Goal: Book appointment/travel/reservation

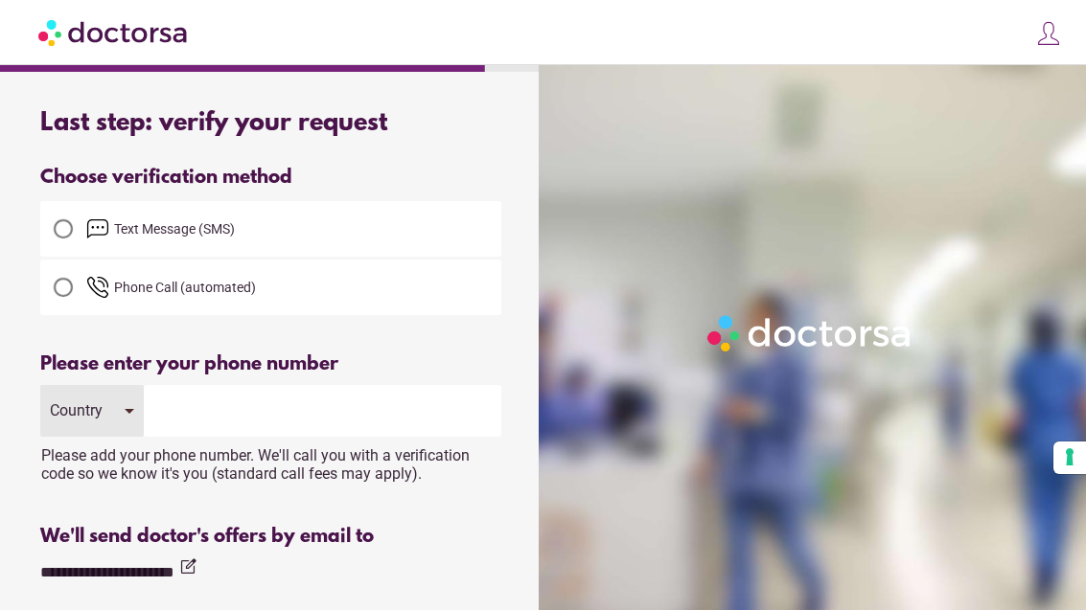
click at [1052, 41] on img at bounding box center [1048, 33] width 27 height 27
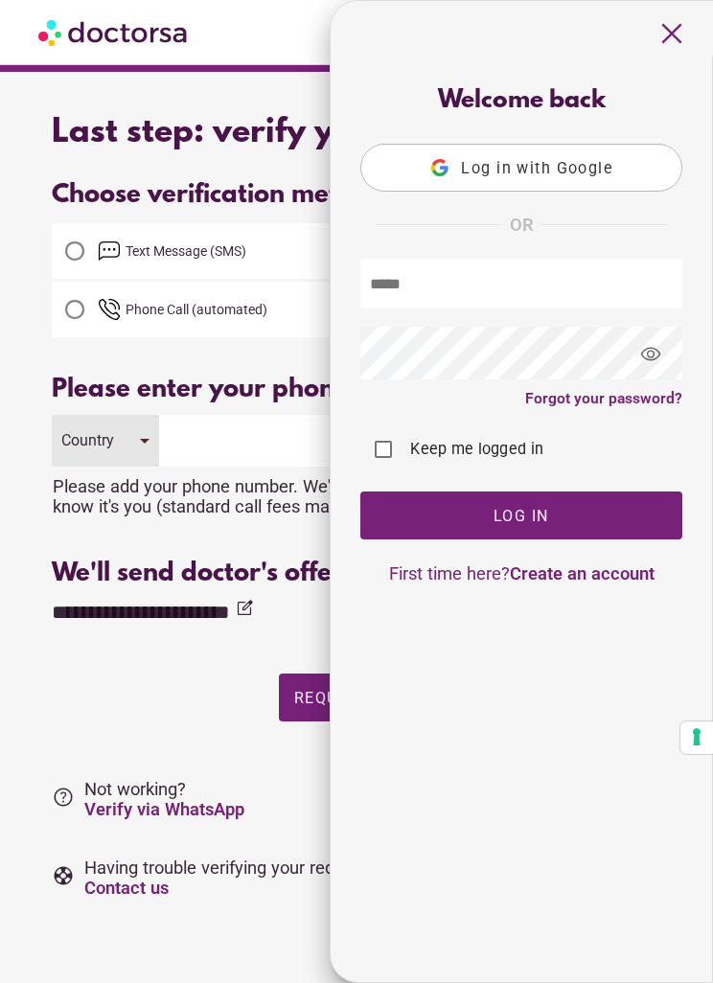
click at [675, 44] on span "close" at bounding box center [671, 33] width 36 height 36
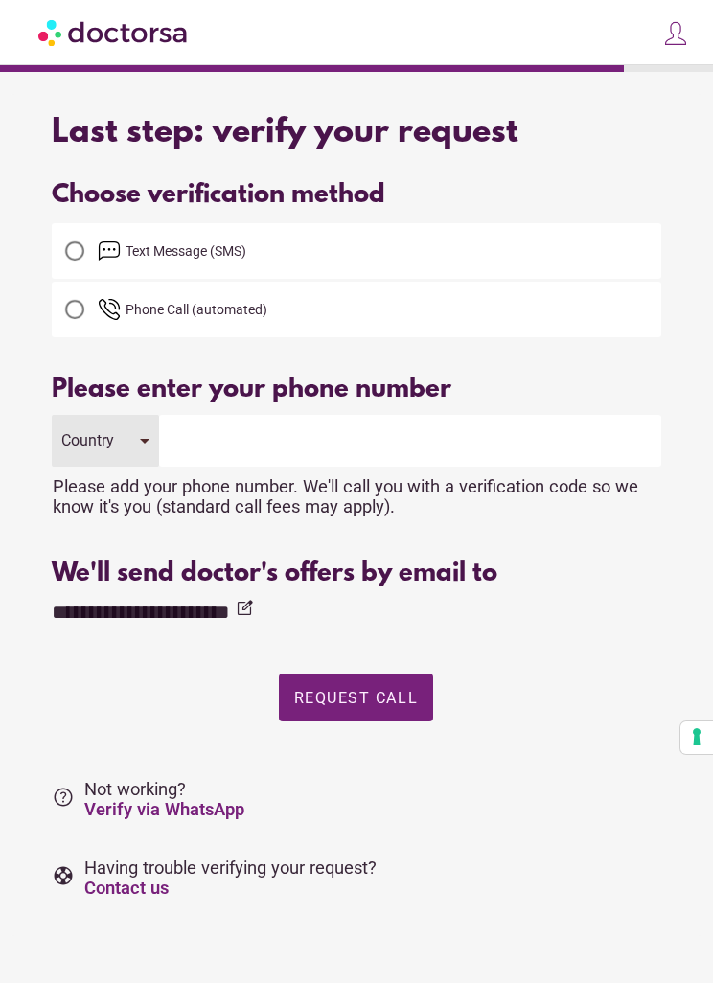
click at [301, 440] on input "tel" at bounding box center [410, 441] width 502 height 52
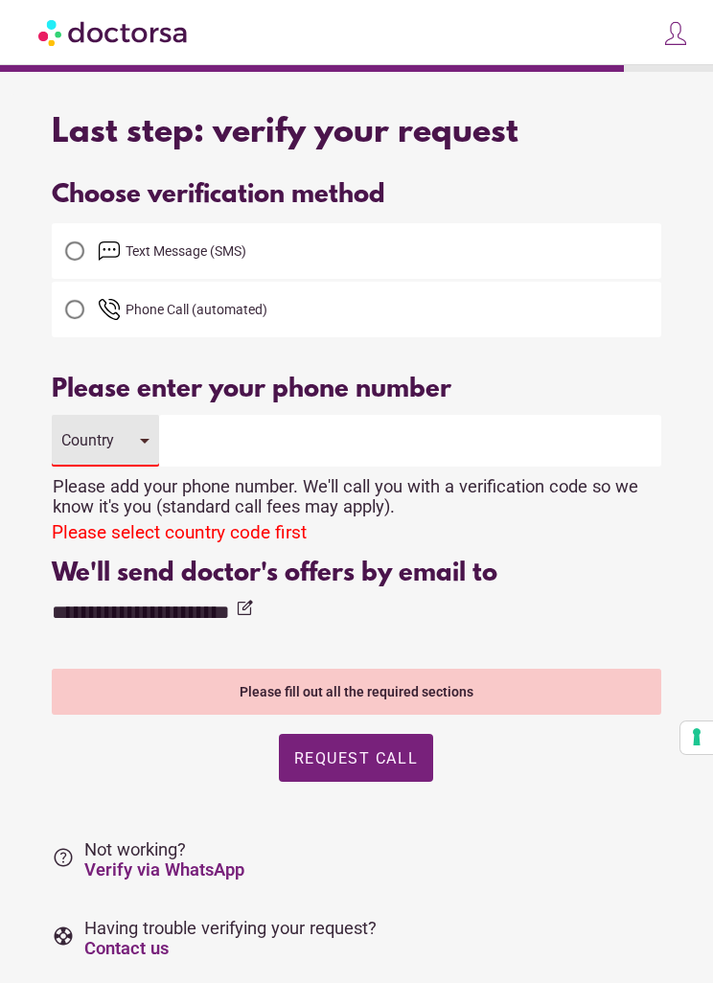
type input "**********"
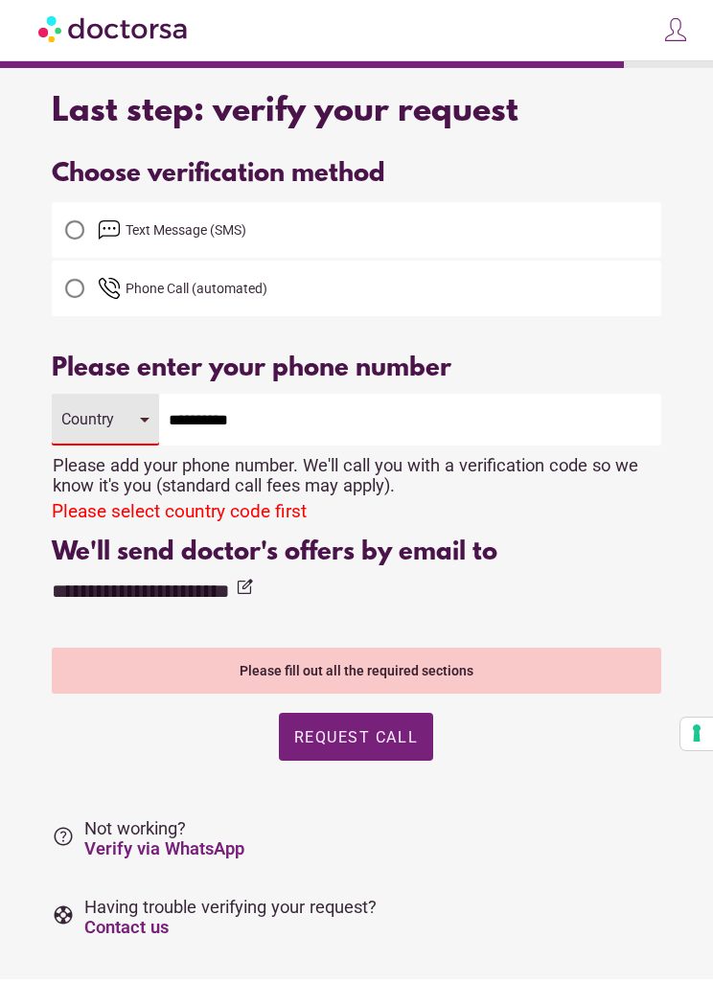
scroll to position [14, 0]
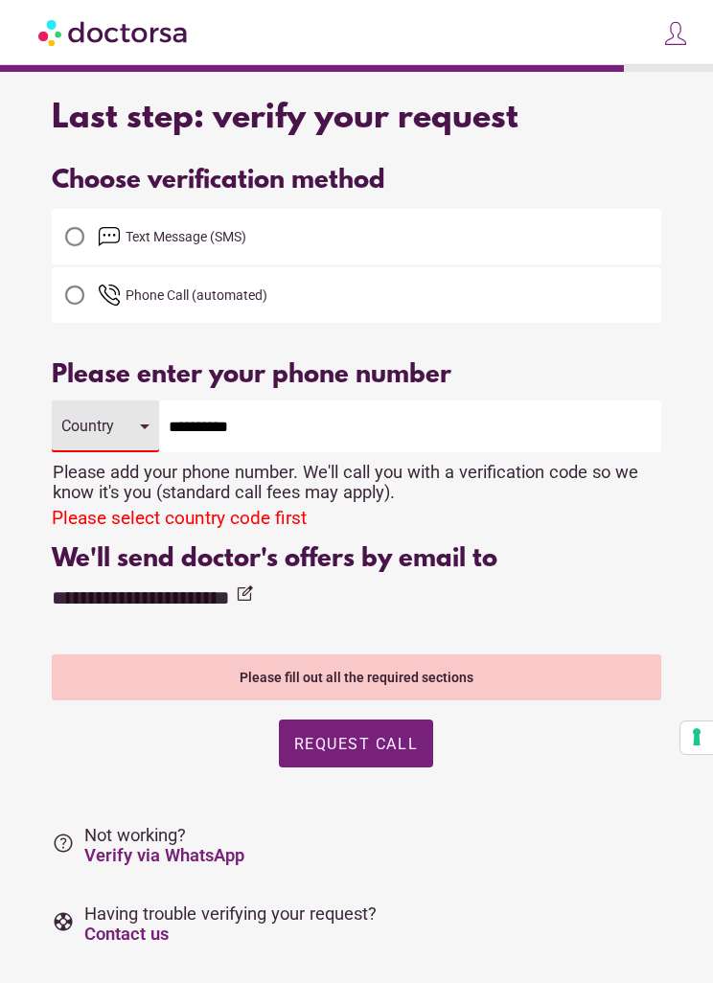
click at [121, 430] on div "Country" at bounding box center [105, 427] width 106 height 52
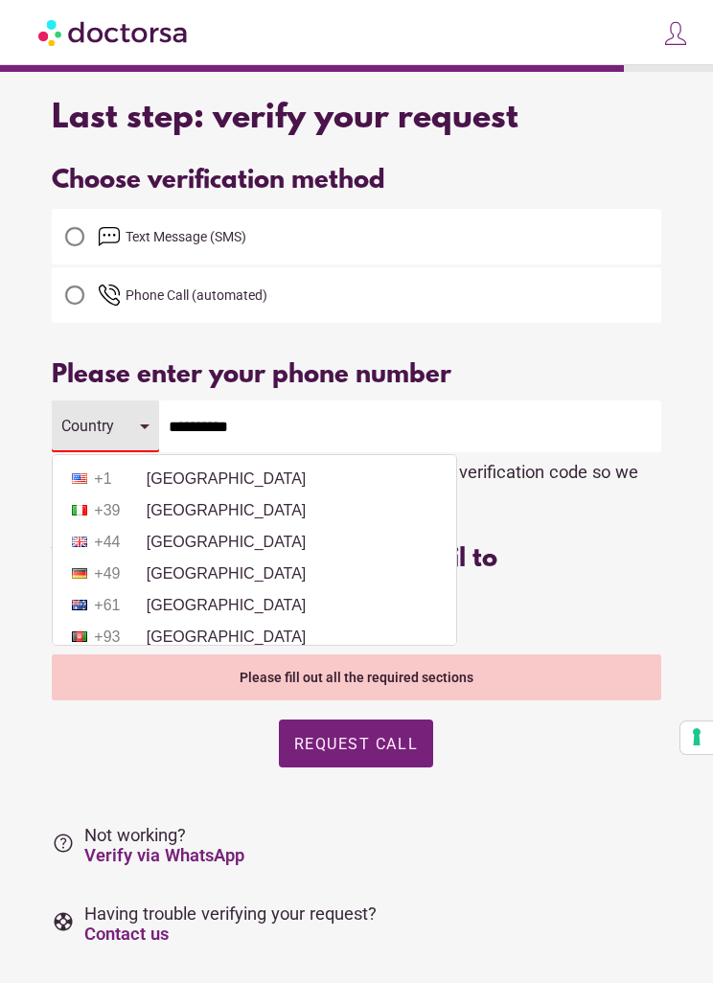
click at [227, 542] on li "+44 United Kingdom" at bounding box center [254, 542] width 384 height 29
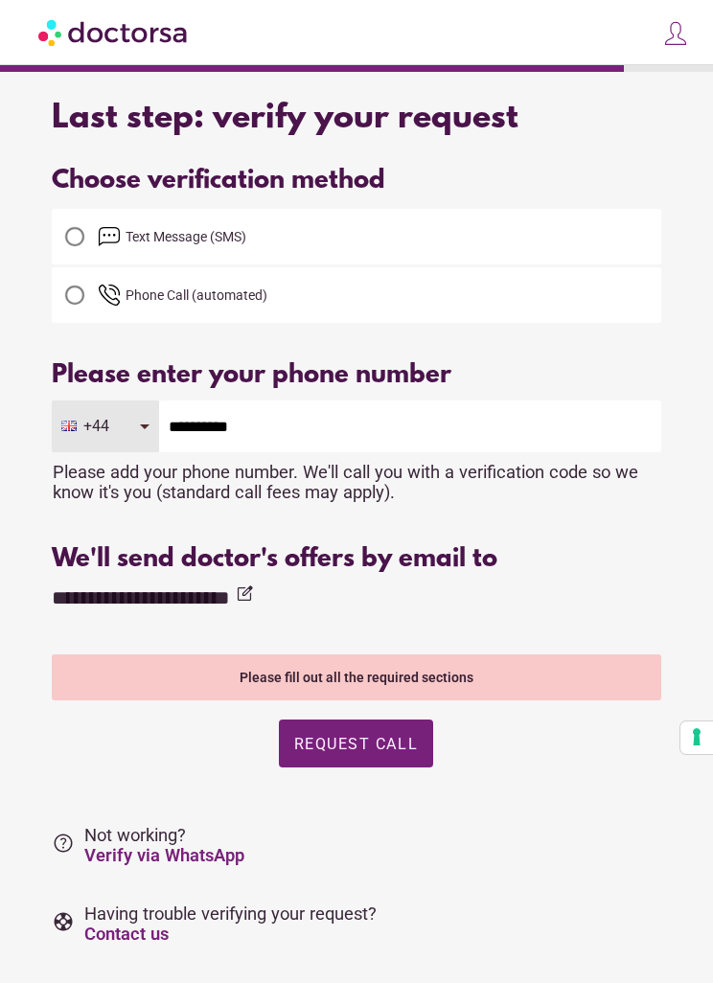
click at [393, 609] on span "button" at bounding box center [356, 744] width 154 height 48
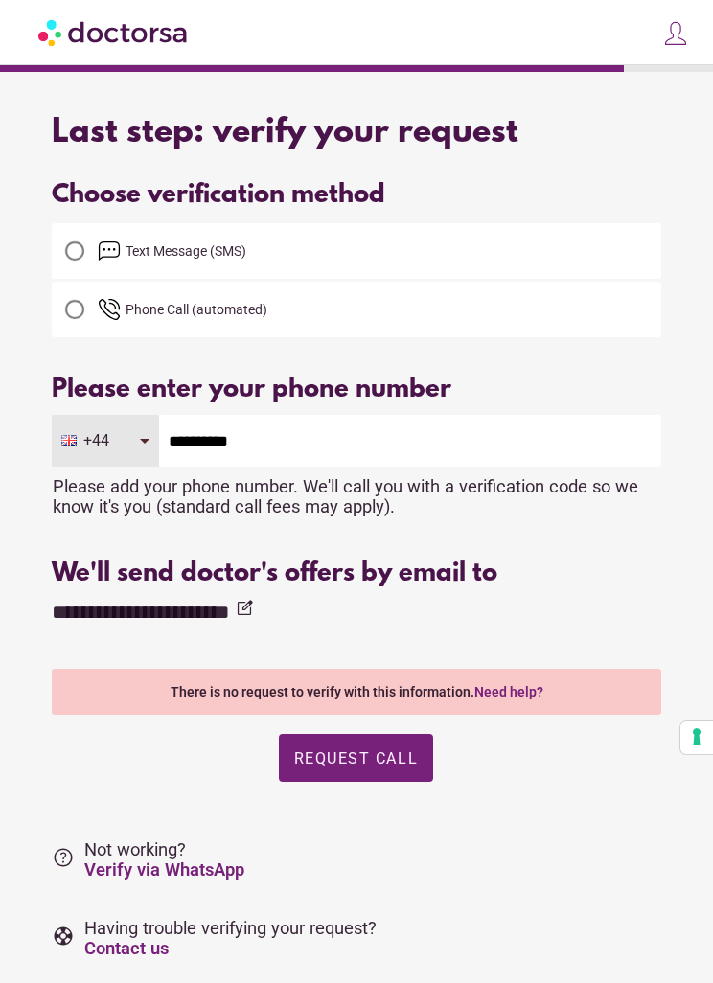
click at [383, 609] on span "Request Call" at bounding box center [356, 758] width 124 height 18
click at [150, 38] on img at bounding box center [113, 32] width 151 height 43
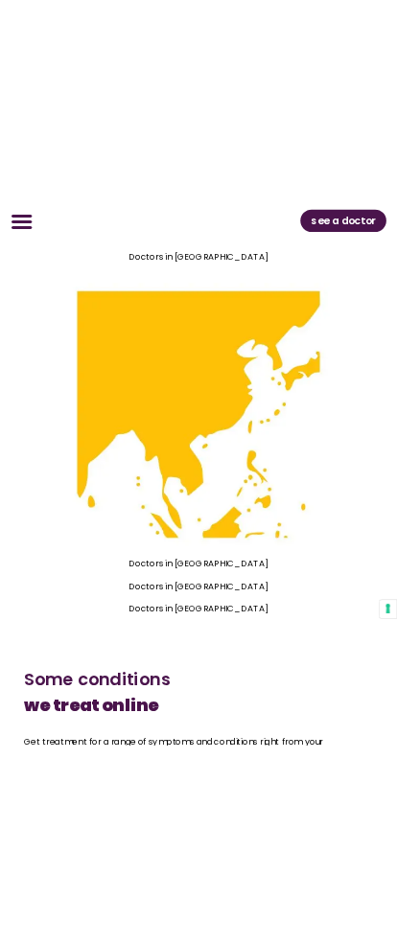
scroll to position [3183, 0]
